Goal: Task Accomplishment & Management: Manage account settings

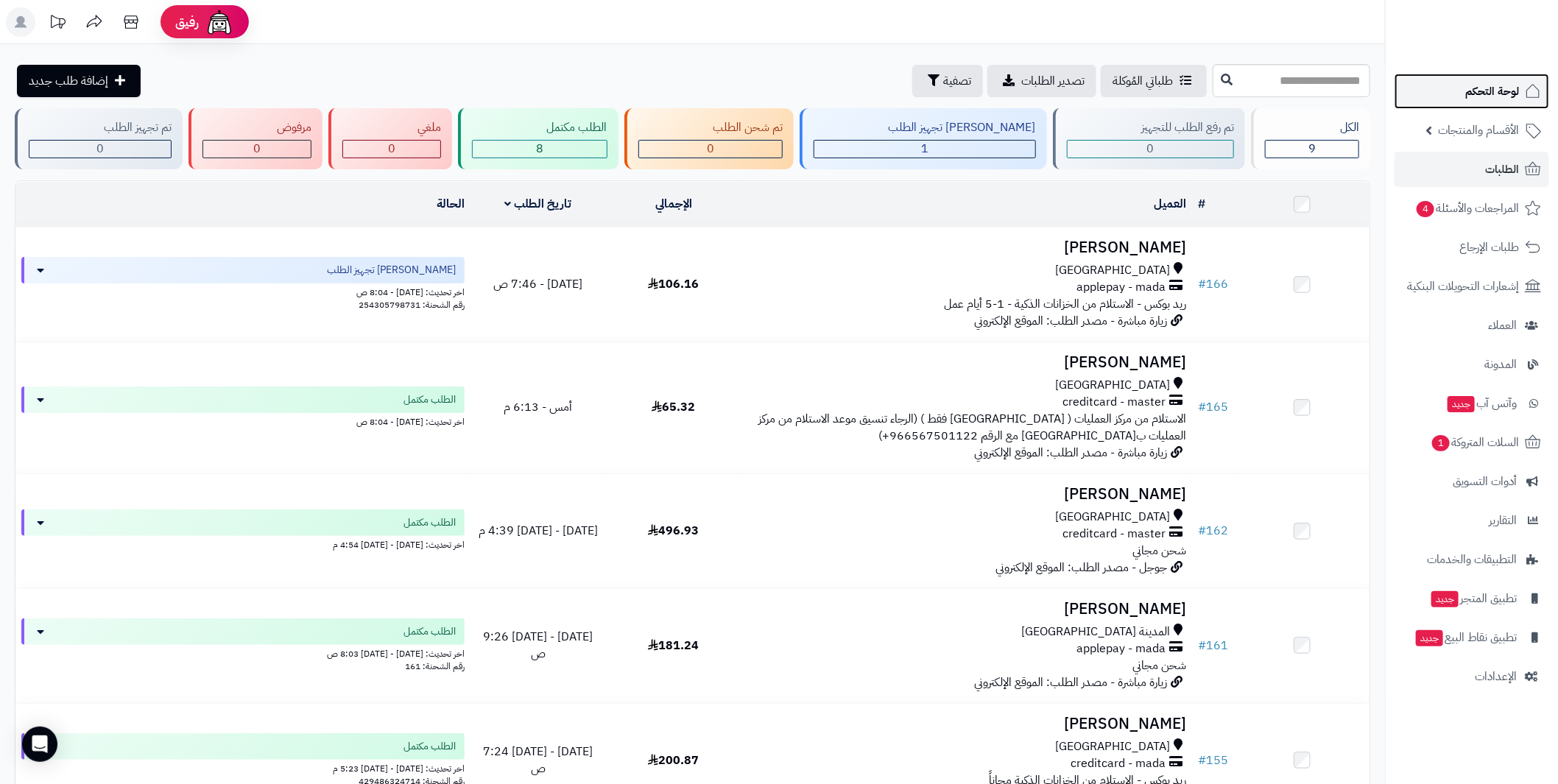
click at [1505, 95] on span "لوحة التحكم" at bounding box center [1492, 91] width 54 height 21
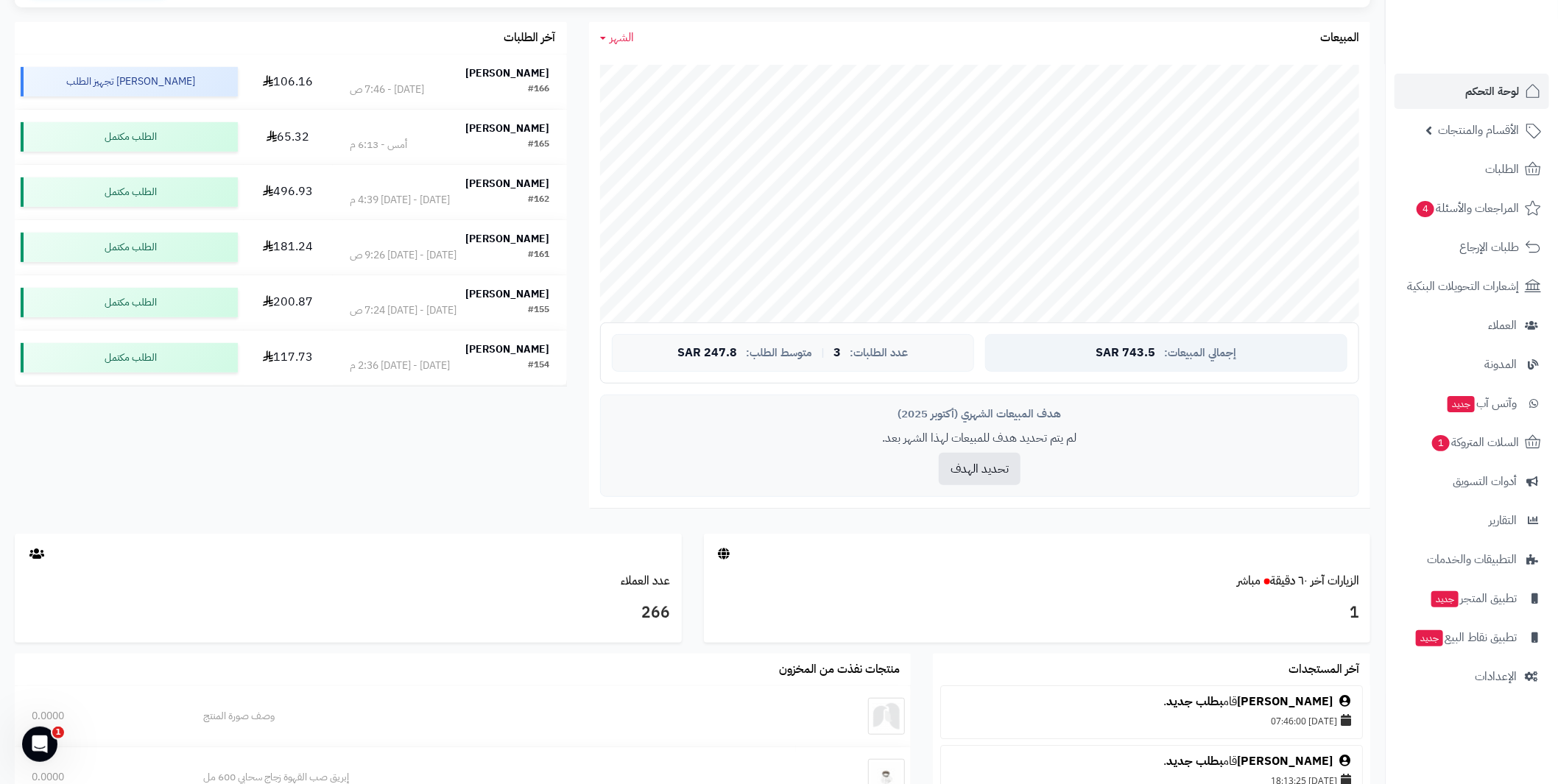
scroll to position [120, 0]
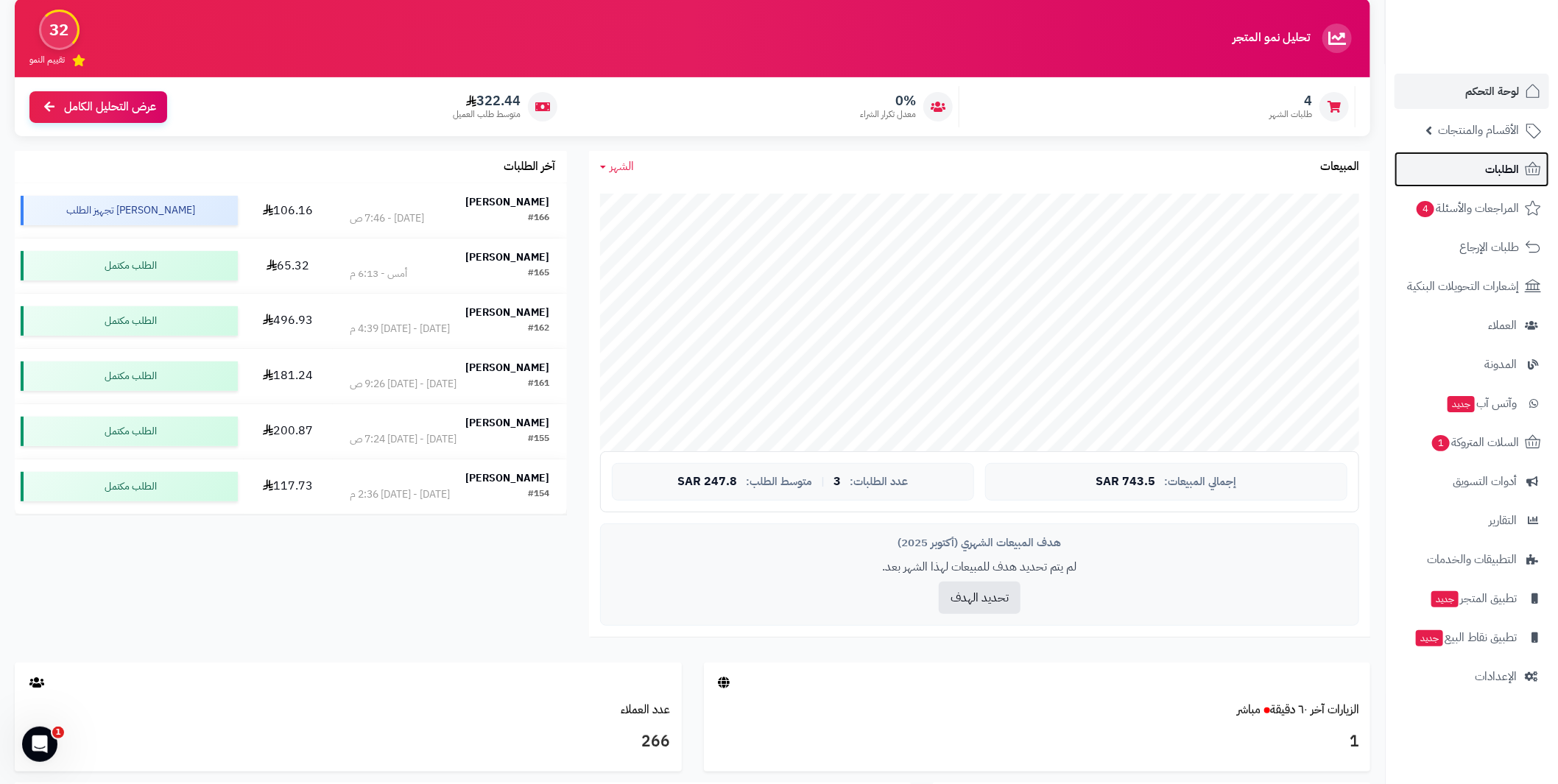
click at [1496, 177] on span "الطلبات" at bounding box center [1502, 169] width 34 height 21
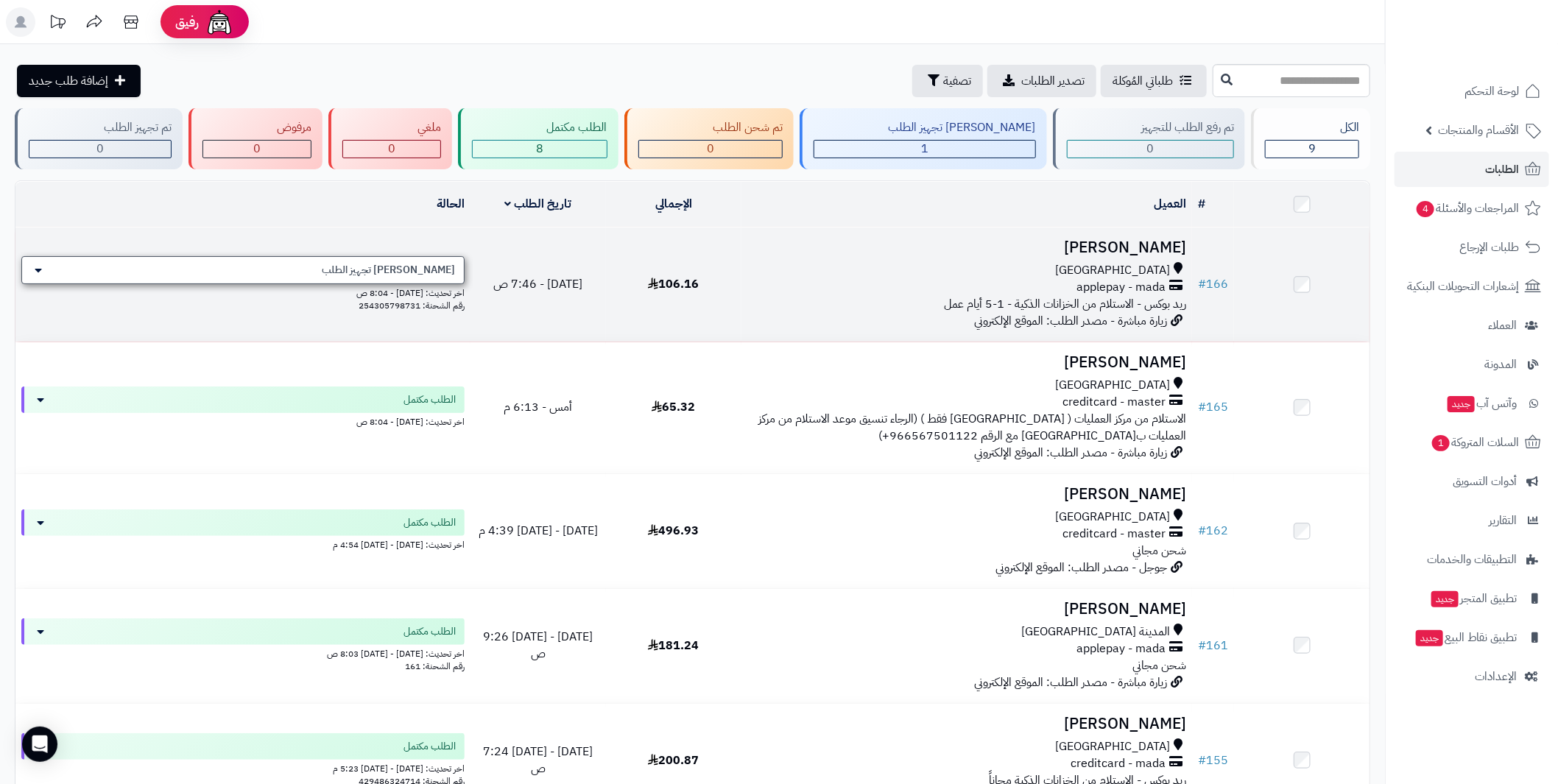
click at [369, 256] on div "[PERSON_NAME] تجهيز الطلب" at bounding box center [243, 270] width 443 height 28
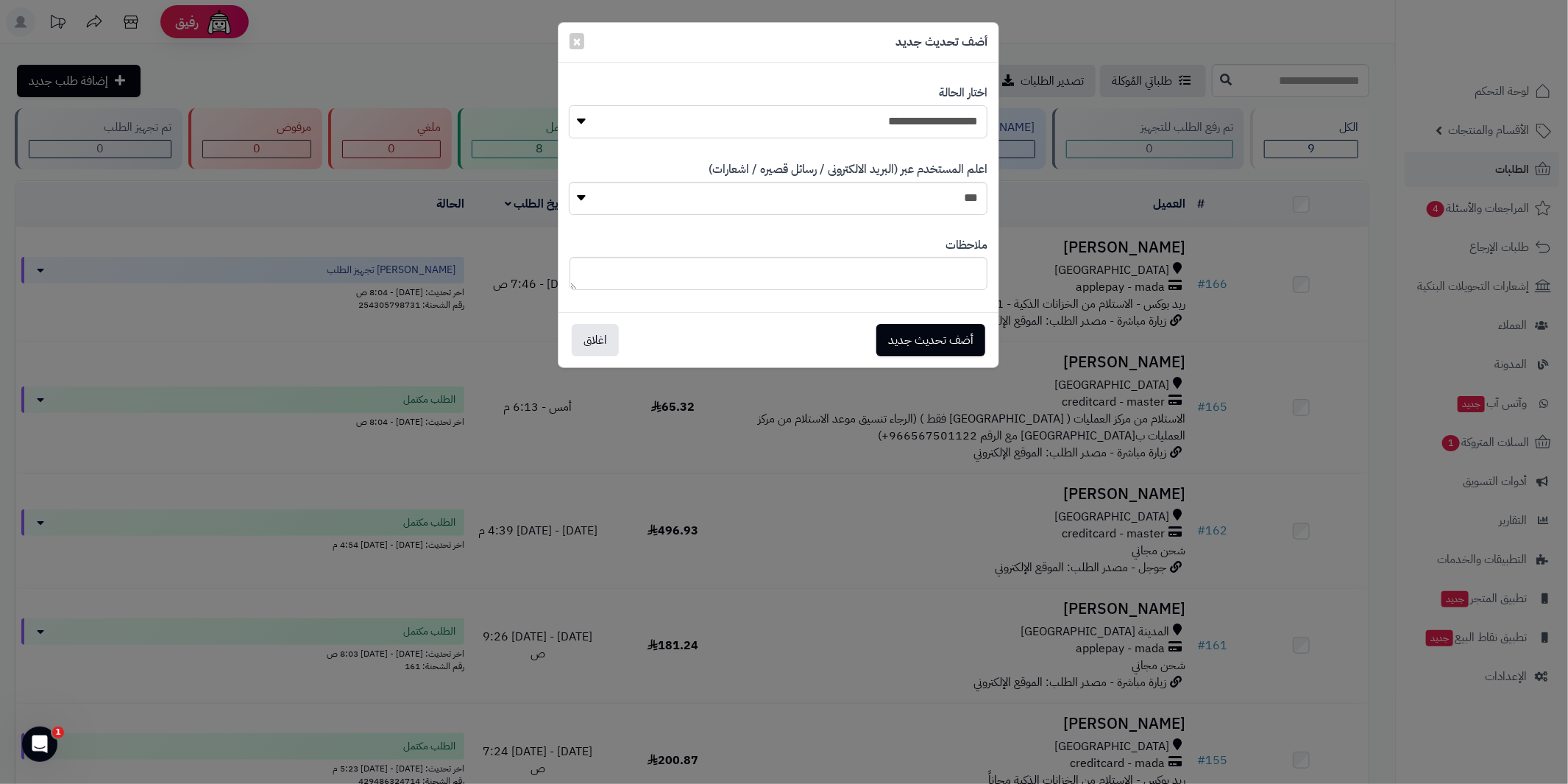
click at [878, 131] on select "**********" at bounding box center [778, 122] width 419 height 33
select select "*"
click at [569, 105] on select "**********" at bounding box center [778, 122] width 419 height 33
click at [952, 353] on button "أضف تحديث جديد" at bounding box center [930, 338] width 109 height 32
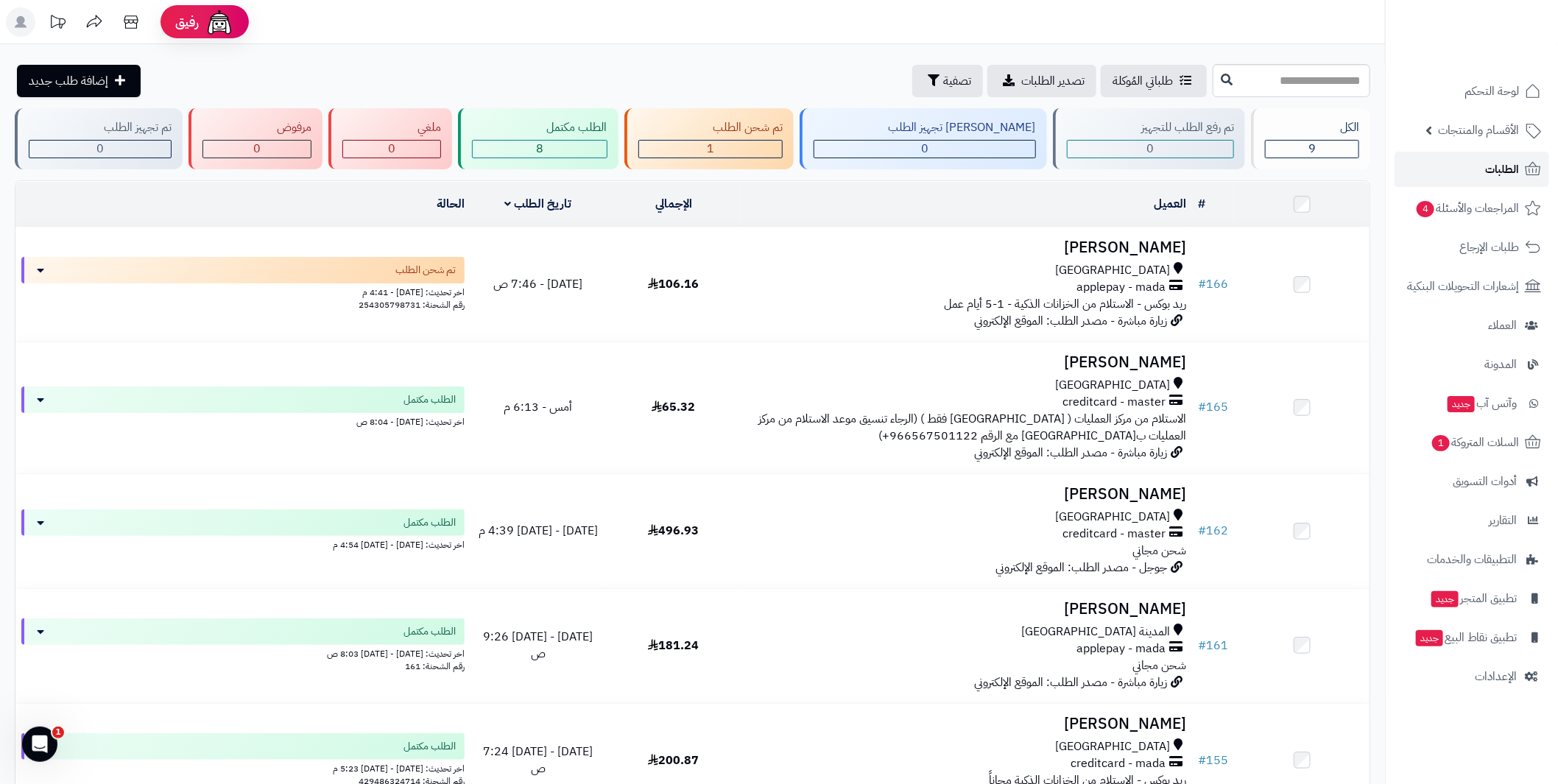
click at [1495, 163] on span "الطلبات" at bounding box center [1502, 169] width 34 height 21
click at [1505, 166] on span "الطلبات" at bounding box center [1502, 169] width 34 height 21
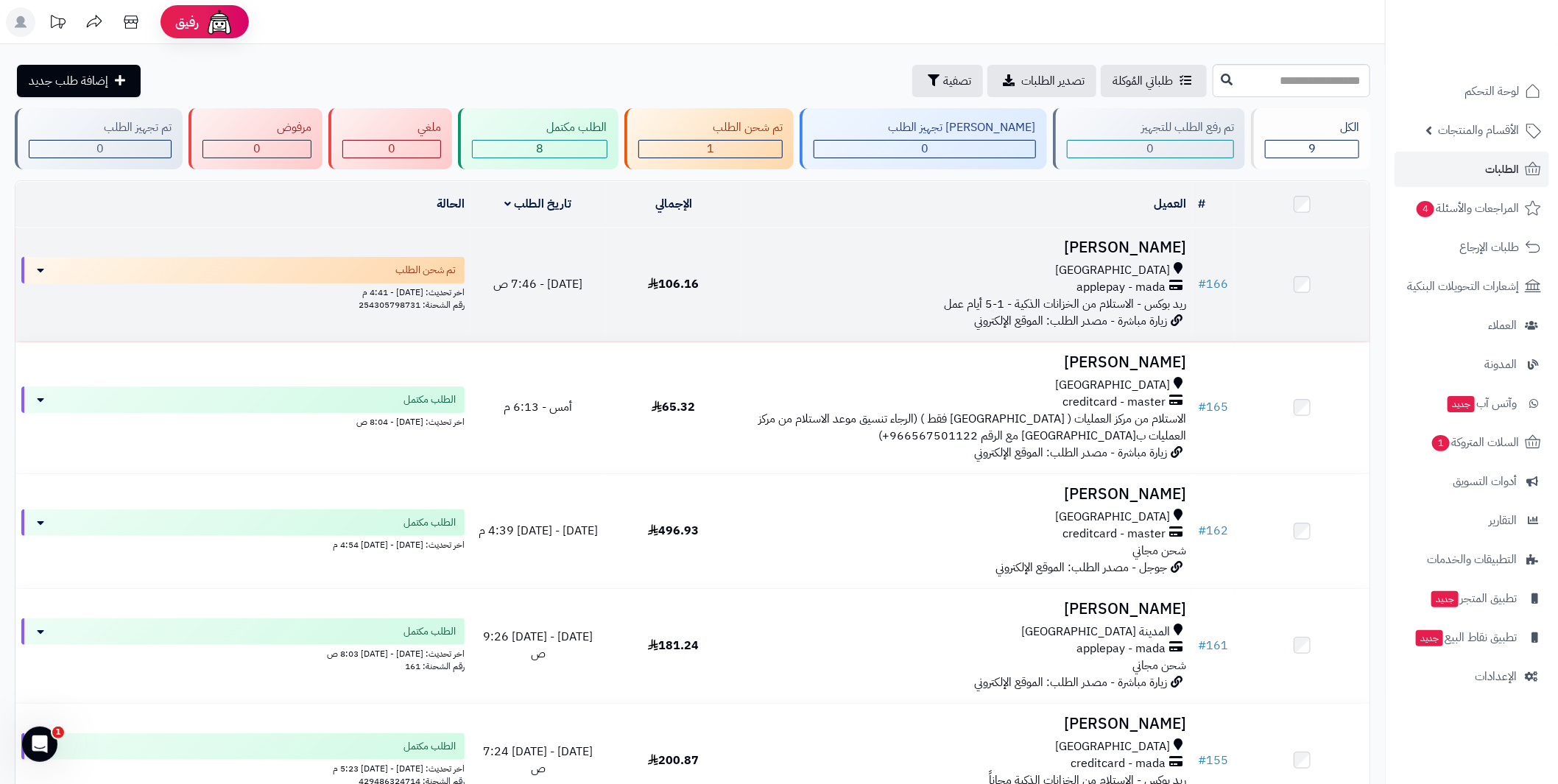
click at [1162, 239] on h3 "أحمد ساب" at bounding box center [966, 247] width 439 height 17
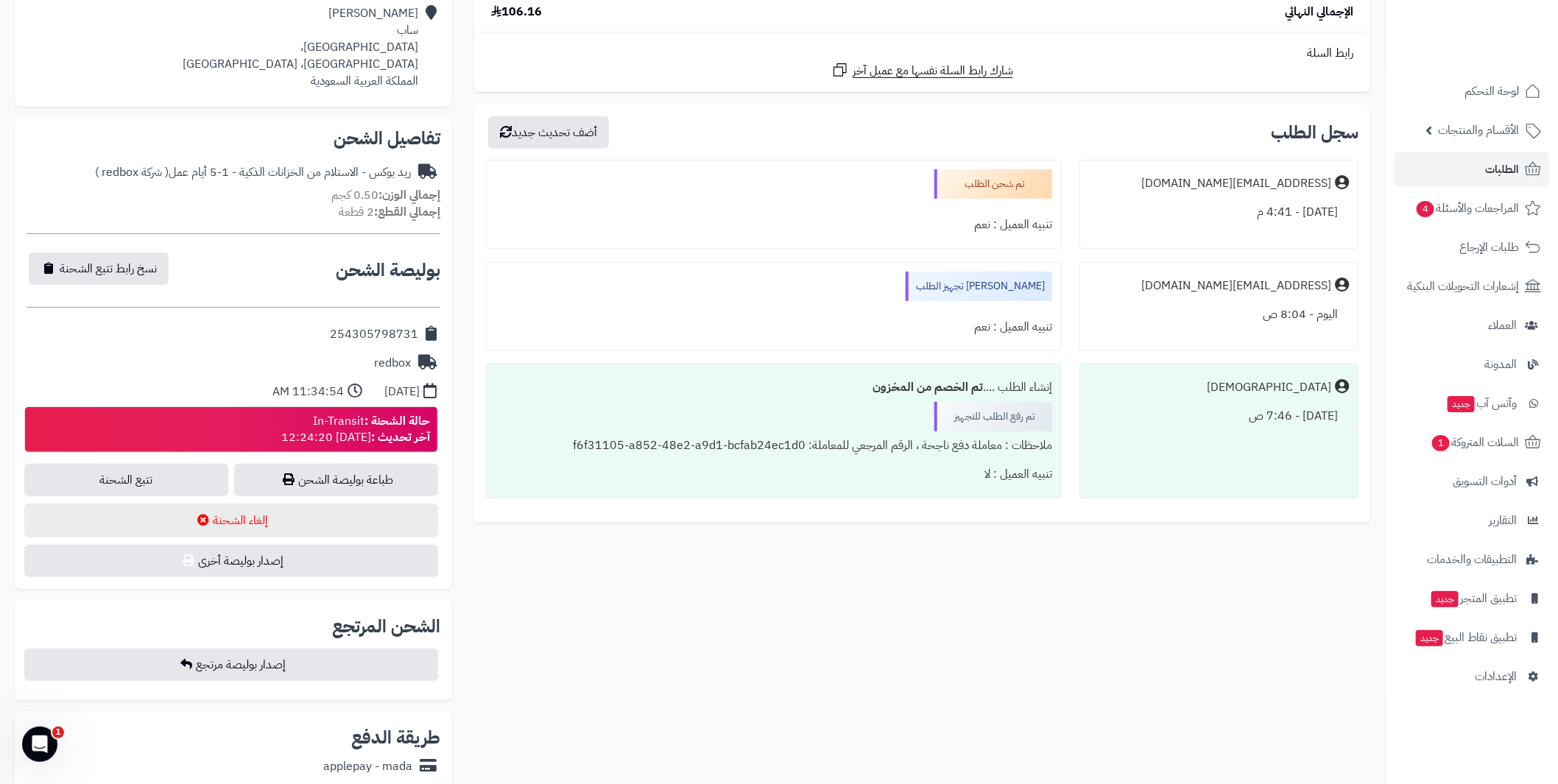
scroll to position [368, 0]
click at [124, 475] on link "تتبع الشحنة" at bounding box center [126, 479] width 204 height 32
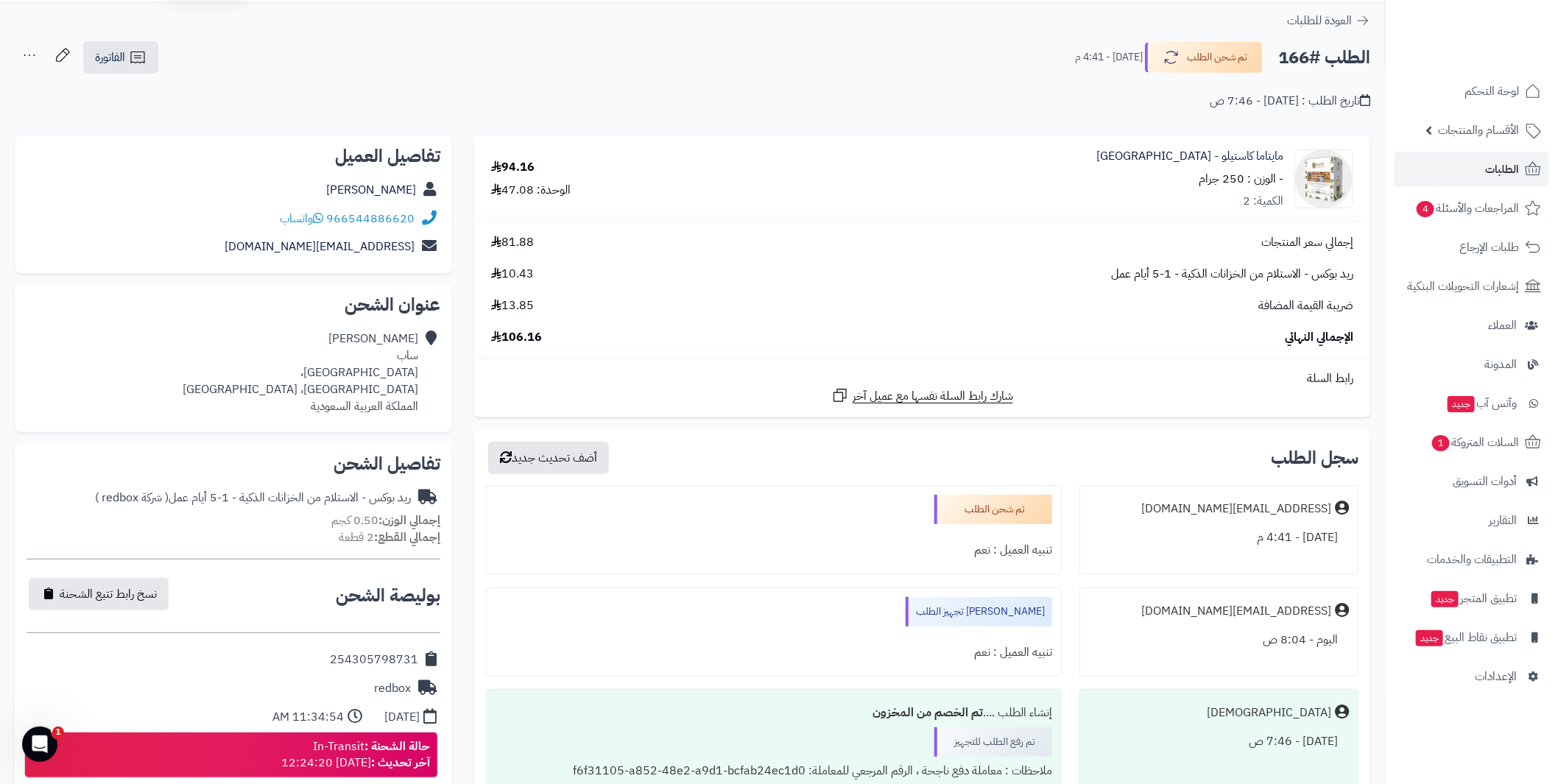
scroll to position [0, 0]
